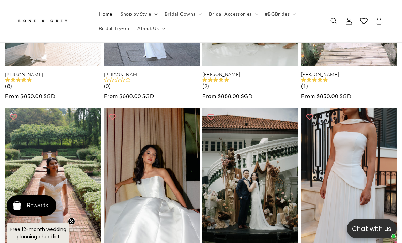
click at [280, 14] on span "#BGBrides" at bounding box center [277, 14] width 25 height 6
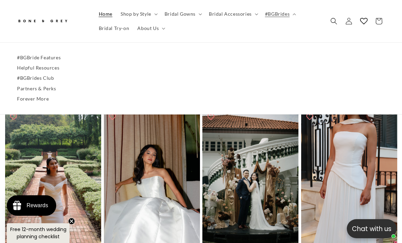
click at [50, 89] on link "Partners & Perks" at bounding box center [201, 88] width 368 height 10
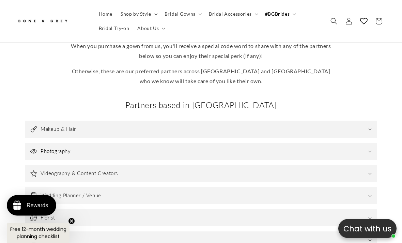
scroll to position [200, 0]
click at [344, 124] on summary "Makeup & Hair" at bounding box center [200, 129] width 351 height 17
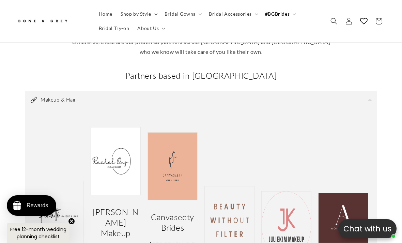
scroll to position [0, 130]
click at [365, 97] on summary "Makeup & Hair" at bounding box center [200, 99] width 351 height 17
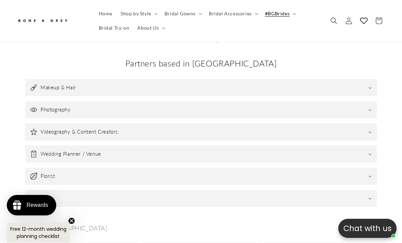
click at [322, 190] on summary "Suits" at bounding box center [200, 198] width 351 height 17
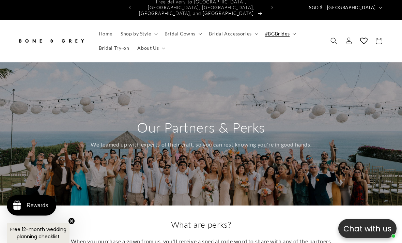
scroll to position [0, 0]
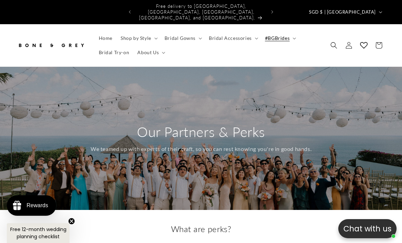
click at [151, 49] on span "About Us" at bounding box center [147, 52] width 21 height 6
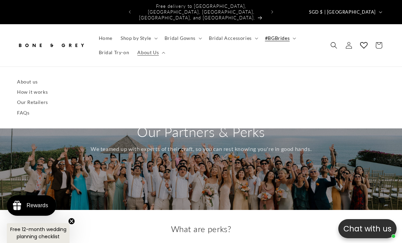
click at [33, 77] on link "About us" at bounding box center [201, 82] width 368 height 10
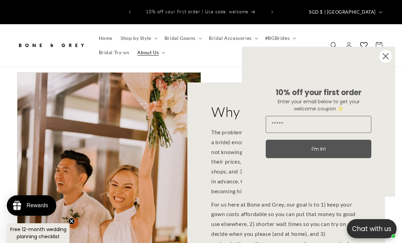
click at [383, 59] on icon "Close dialog" at bounding box center [385, 55] width 5 height 5
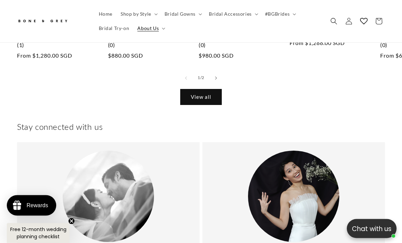
click at [156, 33] on summary "About Us" at bounding box center [150, 28] width 35 height 14
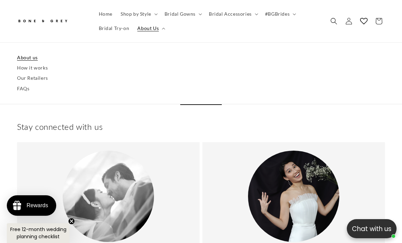
click at [42, 79] on link "Our Retailers" at bounding box center [201, 78] width 368 height 10
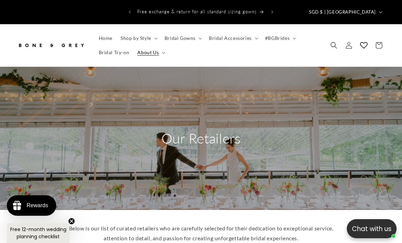
click at [156, 50] on summary "About Us" at bounding box center [150, 52] width 35 height 14
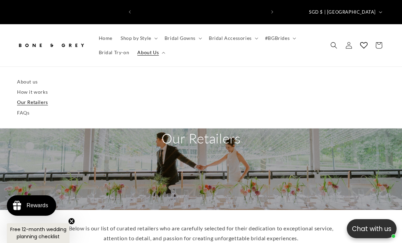
scroll to position [0, 260]
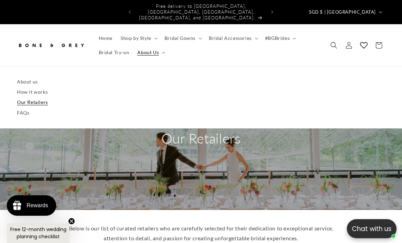
click at [38, 87] on link "How it works" at bounding box center [201, 92] width 368 height 10
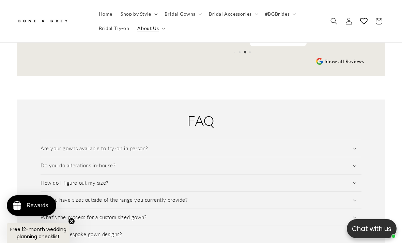
scroll to position [952, 0]
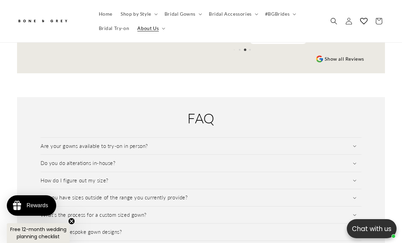
click at [345, 161] on summary "Do you do alterations in-house?" at bounding box center [201, 163] width 321 height 17
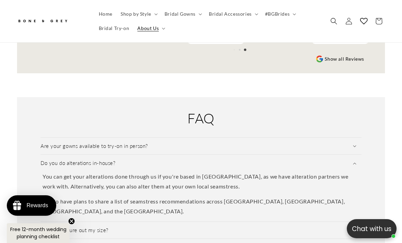
scroll to position [0, 130]
click at [343, 158] on summary "Do you do alterations in-house?" at bounding box center [201, 163] width 321 height 17
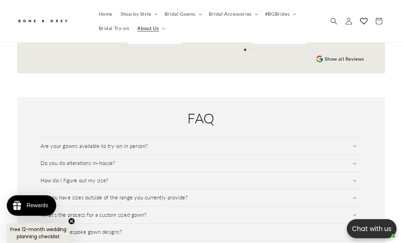
click at [353, 138] on summary "Are your gowns available to try-on in person?" at bounding box center [201, 146] width 321 height 17
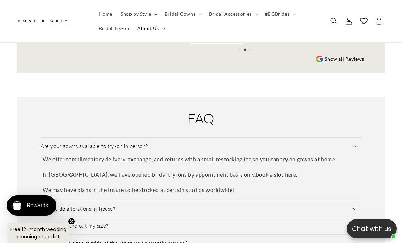
scroll to position [0, 260]
click at [342, 142] on summary "Are your gowns available to try-on in person?" at bounding box center [201, 146] width 321 height 17
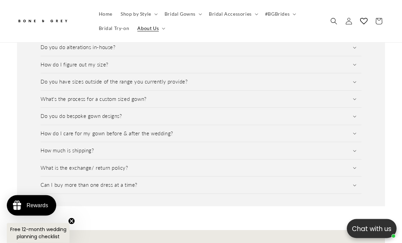
scroll to position [1068, 0]
click at [346, 127] on summary "How do I care for my gown before & after the wedding?" at bounding box center [201, 133] width 321 height 17
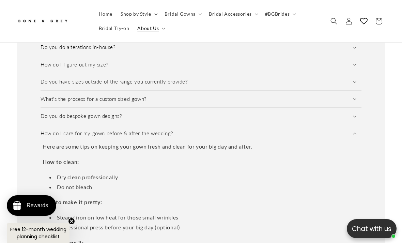
scroll to position [0, 0]
click at [347, 125] on summary "How do I care for my gown before & after the wedding?" at bounding box center [201, 133] width 321 height 17
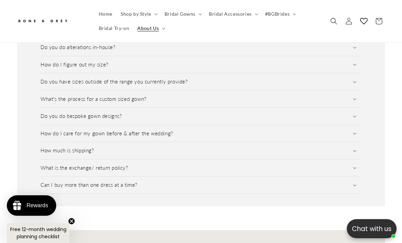
click at [346, 125] on summary "How do I care for my gown before & after the wedding?" at bounding box center [201, 133] width 321 height 17
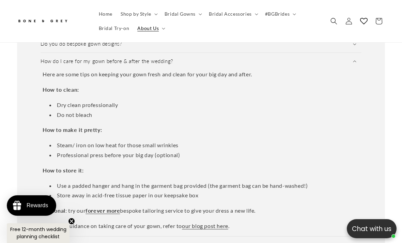
scroll to position [0, 130]
click at [327, 59] on summary "How do I care for my gown before & after the wedding?" at bounding box center [201, 61] width 321 height 17
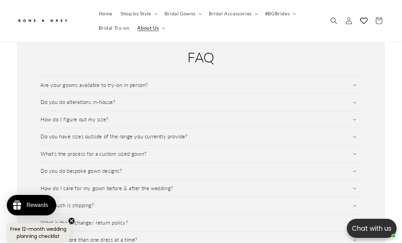
scroll to position [1013, 0]
click at [246, 15] on span "Bridal Accessories" at bounding box center [230, 14] width 43 height 6
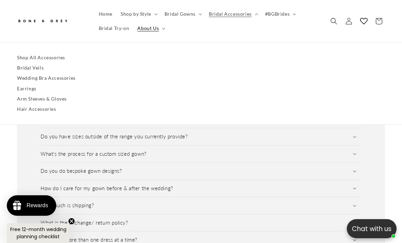
click at [22, 54] on link "Shop All Accessories" at bounding box center [201, 57] width 368 height 10
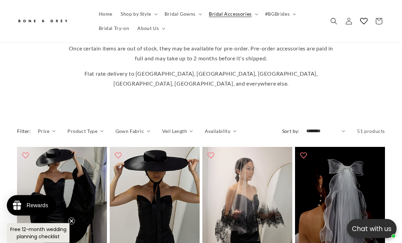
scroll to position [220, 0]
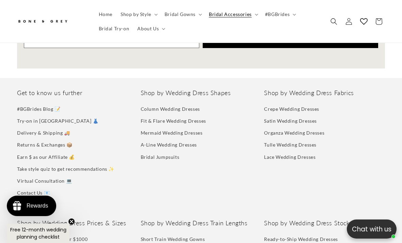
scroll to position [1441, 0]
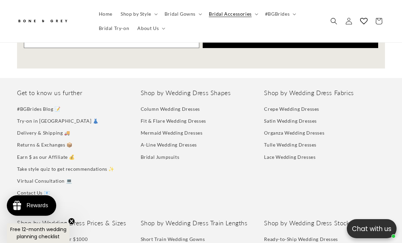
click at [308, 105] on link "Crepe Wedding Dresses" at bounding box center [291, 110] width 55 height 10
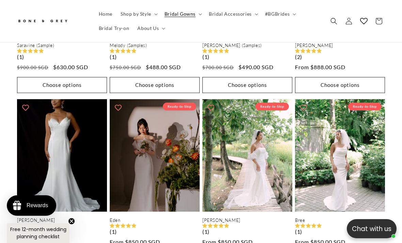
scroll to position [1035, 0]
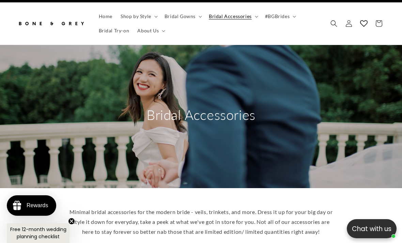
click at [299, 107] on div "Bridal Accessories" at bounding box center [201, 116] width 402 height 143
click at [305, 100] on div "Bridal Accessories" at bounding box center [201, 116] width 402 height 143
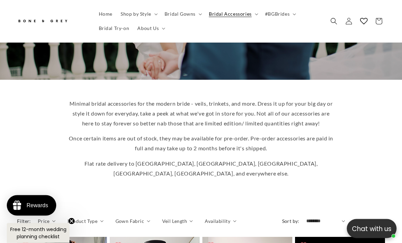
scroll to position [149, 0]
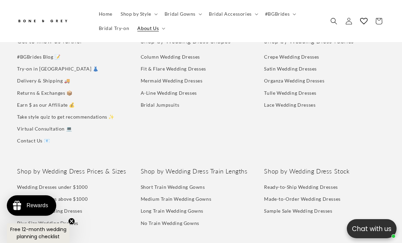
scroll to position [1367, 0]
click at [298, 100] on link "Lace Wedding Dresses" at bounding box center [289, 104] width 51 height 12
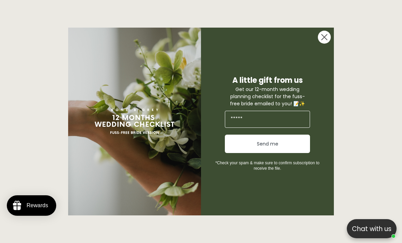
scroll to position [0, 260]
click at [285, 126] on input "Email" at bounding box center [267, 119] width 85 height 17
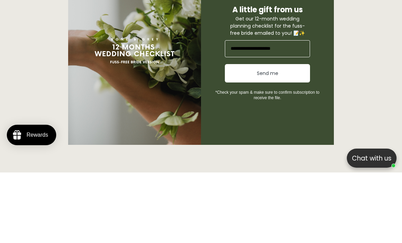
type input "**********"
click at [297, 135] on button "Send me" at bounding box center [267, 144] width 85 height 18
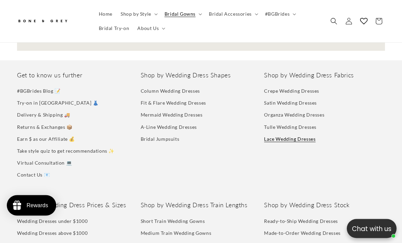
scroll to position [807, 0]
click at [164, 133] on link "Bridal Jumpsuits" at bounding box center [160, 139] width 39 height 12
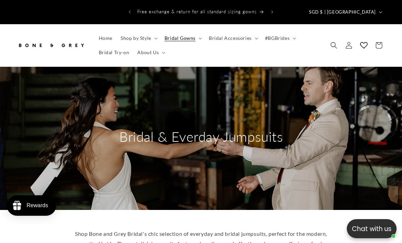
click at [150, 35] on span "Shop by Style" at bounding box center [136, 38] width 31 height 6
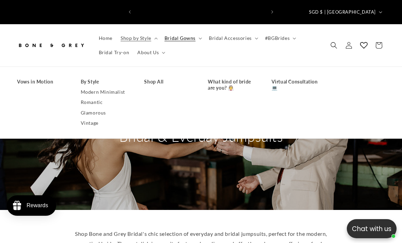
scroll to position [0, 260]
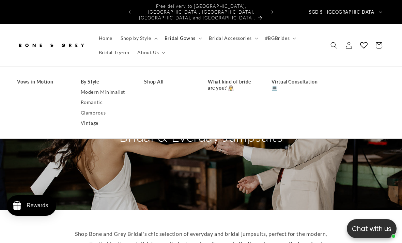
click at [231, 77] on link "What kind of bride are you? 👰" at bounding box center [233, 85] width 50 height 16
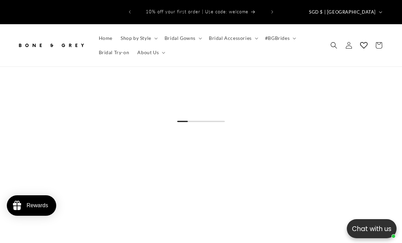
click at [149, 35] on span "Shop by Style" at bounding box center [136, 38] width 31 height 6
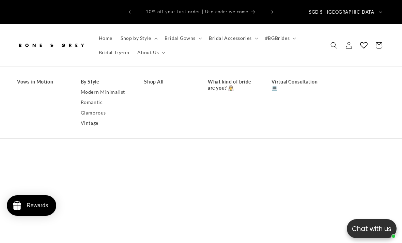
click at [89, 121] on link "Vintage" at bounding box center [106, 123] width 50 height 10
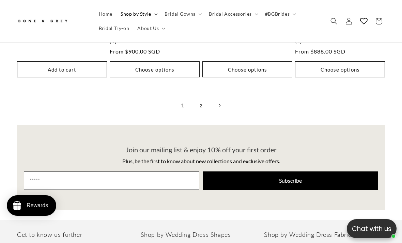
scroll to position [0, 130]
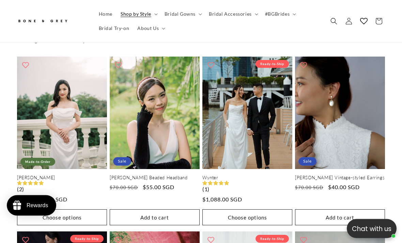
click at [152, 18] on summary "Shop by Style" at bounding box center [138, 14] width 44 height 14
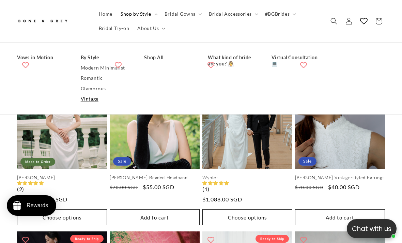
click at [97, 94] on link "Vintage" at bounding box center [106, 99] width 50 height 10
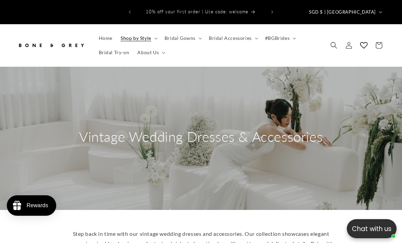
click at [145, 45] on summary "About Us" at bounding box center [150, 52] width 35 height 14
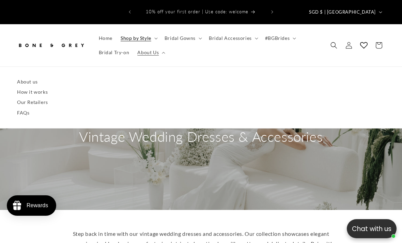
click at [152, 33] on summary "Shop by Style" at bounding box center [138, 38] width 44 height 14
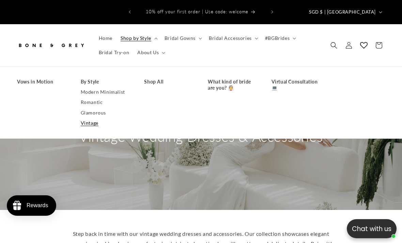
click at [100, 108] on link "Glamorous" at bounding box center [106, 113] width 50 height 10
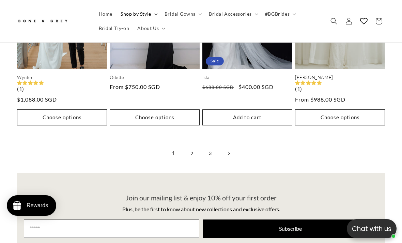
scroll to position [0, 260]
click at [234, 146] on link "Next page" at bounding box center [228, 153] width 15 height 15
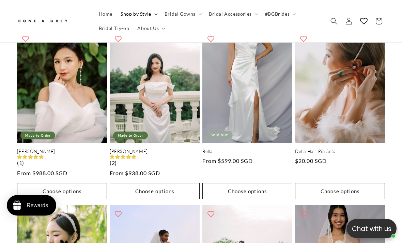
scroll to position [568, 0]
